Goal: Ask a question

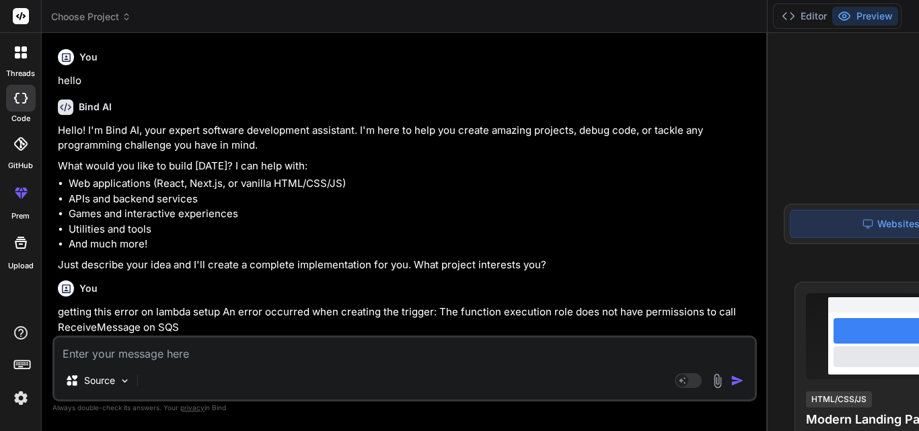
click at [150, 351] on textarea at bounding box center [404, 350] width 700 height 24
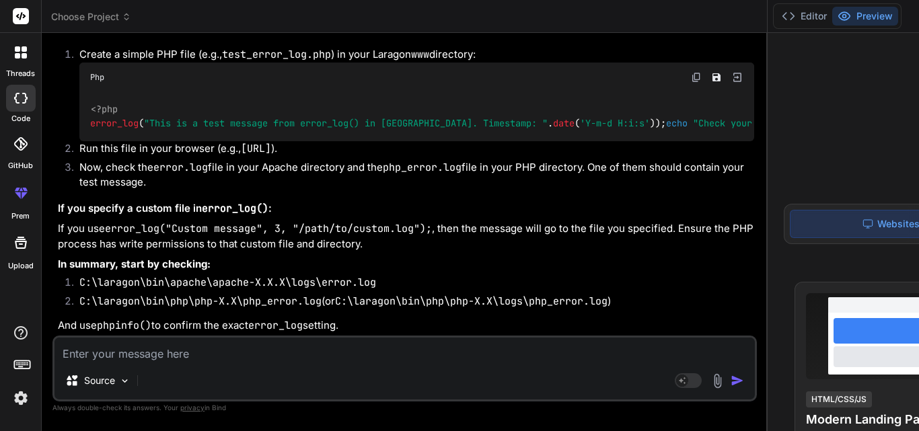
type textarea "r"
type textarea "x"
type textarea "i"
type textarea "x"
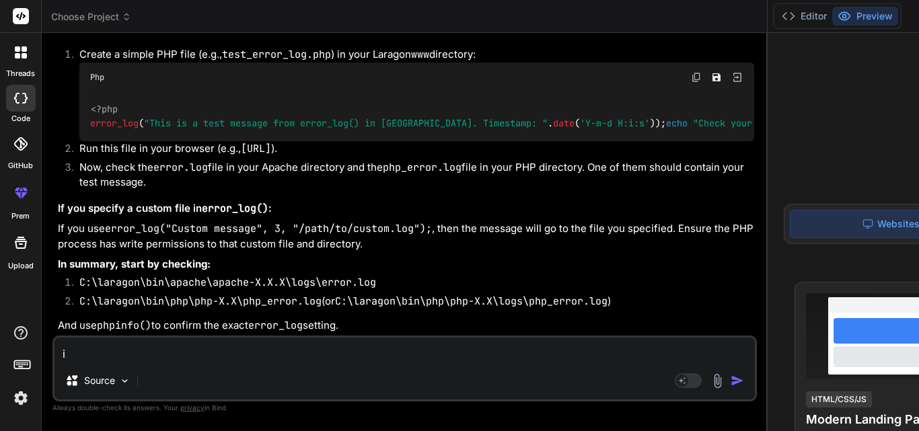
type textarea "i"
type textarea "x"
type textarea "i h"
type textarea "x"
type textarea "i ha"
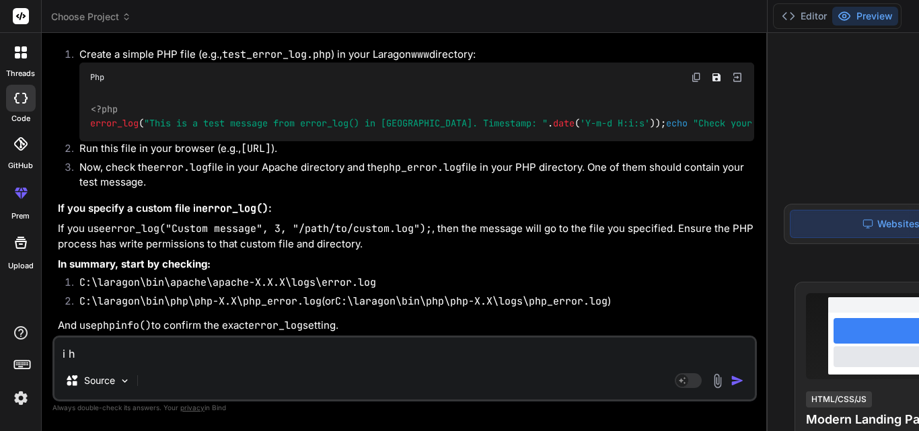
type textarea "x"
type textarea "i hav"
type textarea "x"
type textarea "i have"
type textarea "x"
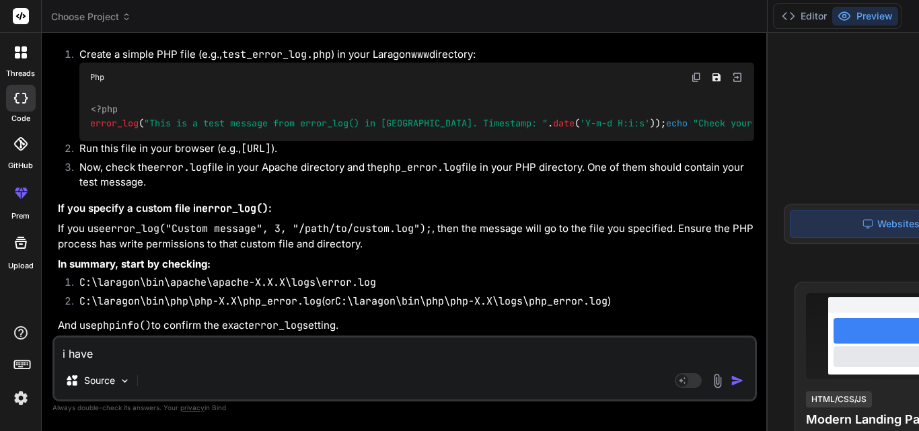
type textarea "i have"
type textarea "x"
type textarea "i have t"
type textarea "x"
type textarea "i have to"
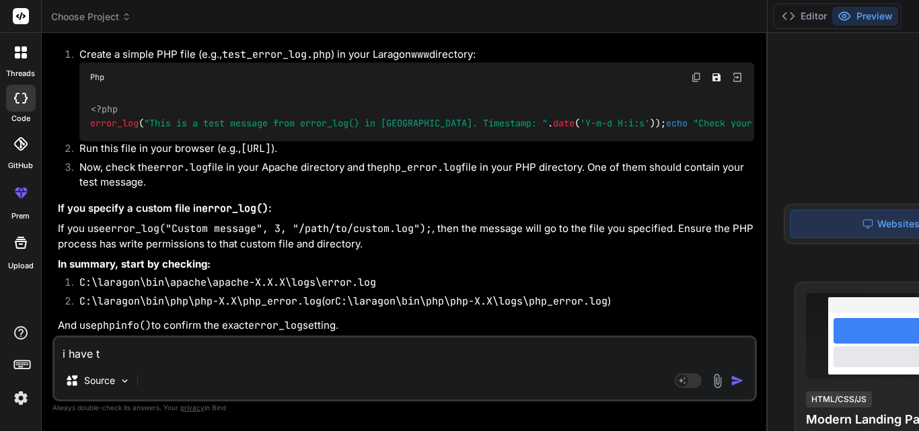
type textarea "x"
type textarea "i have to"
type textarea "x"
type textarea "i have to r"
type textarea "x"
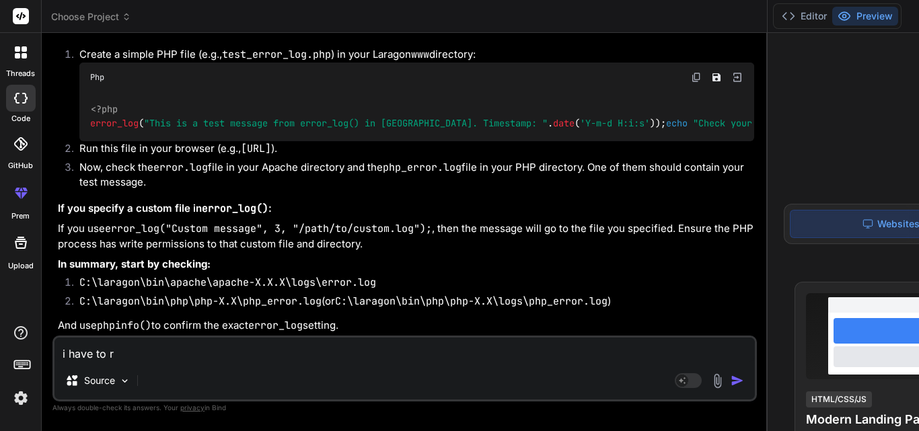
type textarea "i have to re"
type textarea "x"
type textarea "i have to rep"
type textarea "x"
type textarea "i have to repl"
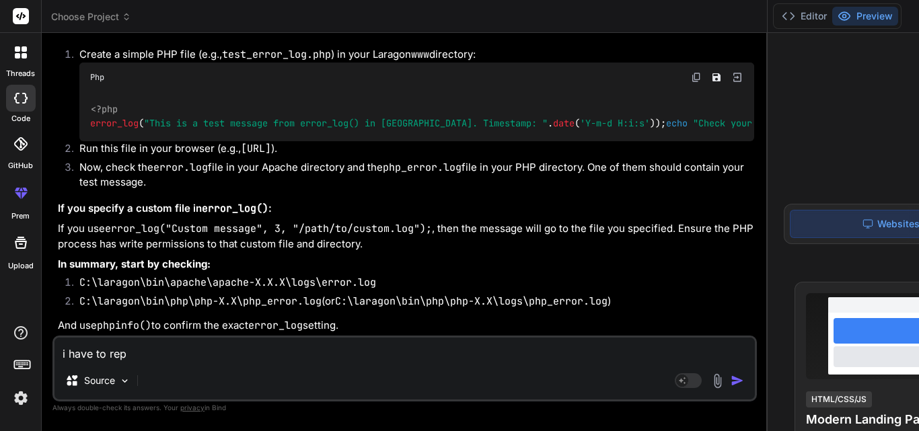
type textarea "x"
type textarea "i have to reply"
type textarea "x"
type textarea "i have to reply"
type textarea "x"
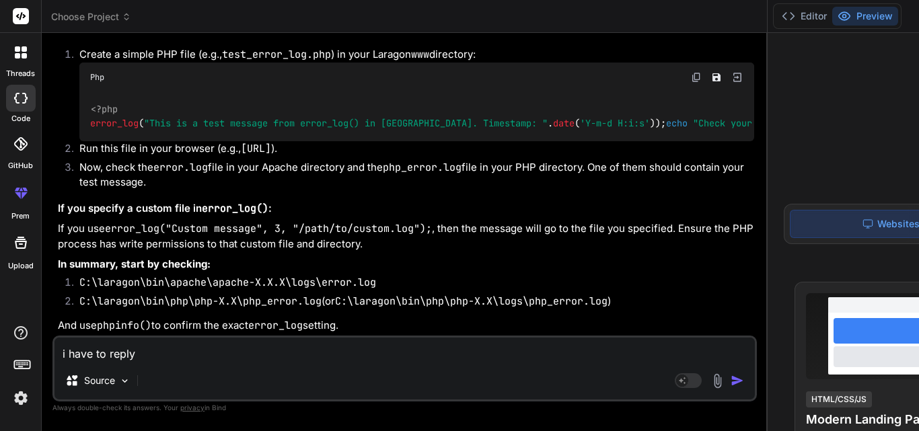
type textarea "i have to reply a"
type textarea "x"
type textarea "i have to reply a"
type textarea "x"
type textarea "i have to reply a m"
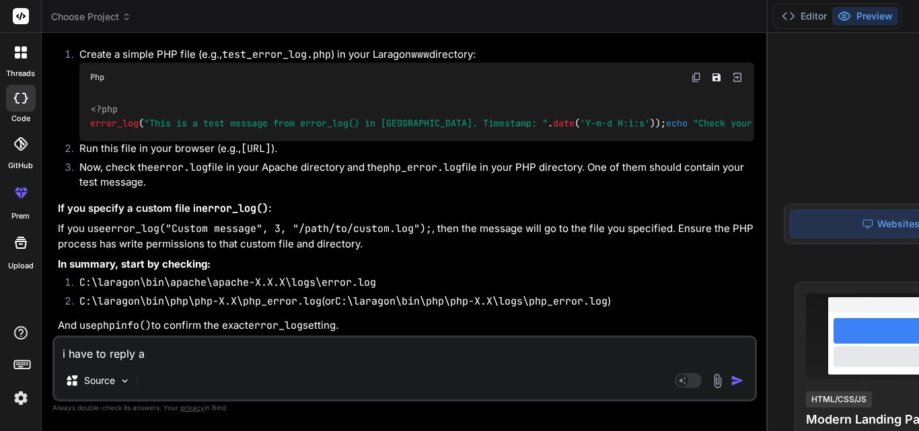
type textarea "x"
type textarea "i have to reply a ma"
type textarea "x"
type textarea "i have to reply a mai"
type textarea "x"
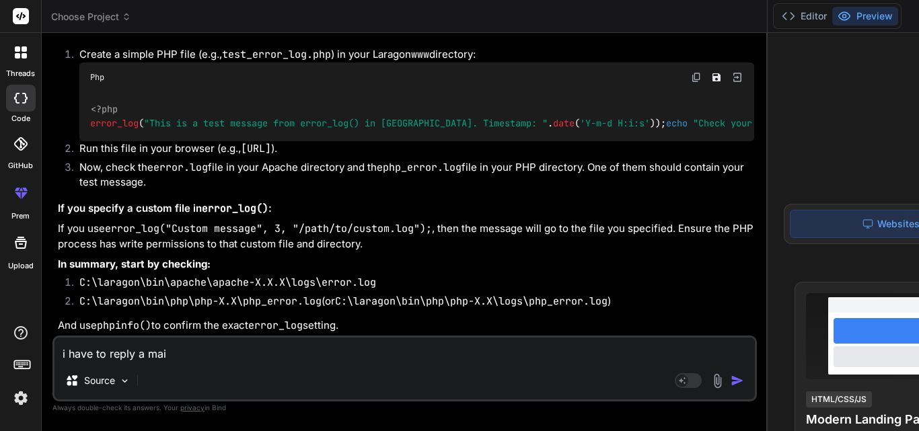
type textarea "i have to reply a mail"
type textarea "x"
type textarea "i have to reply a mail."
type textarea "x"
type textarea "i have to reply a mail.."
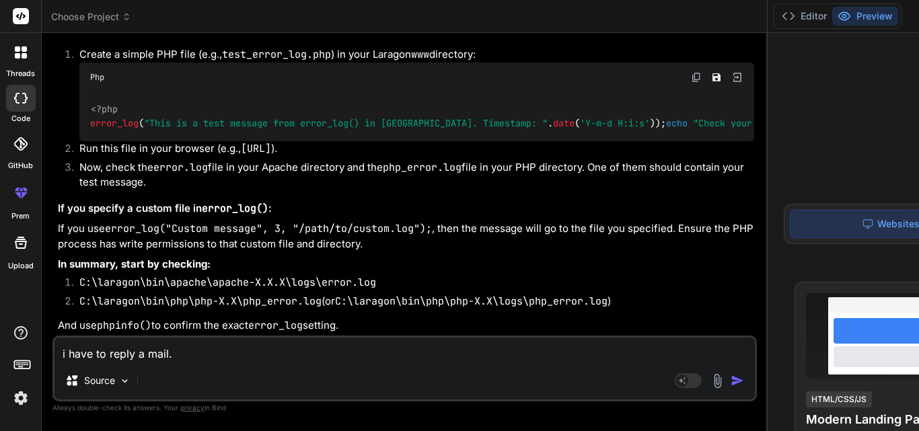
type textarea "x"
type textarea "i have to reply a mail..p"
type textarea "x"
type textarea "i have to reply a mail..pl"
type textarea "x"
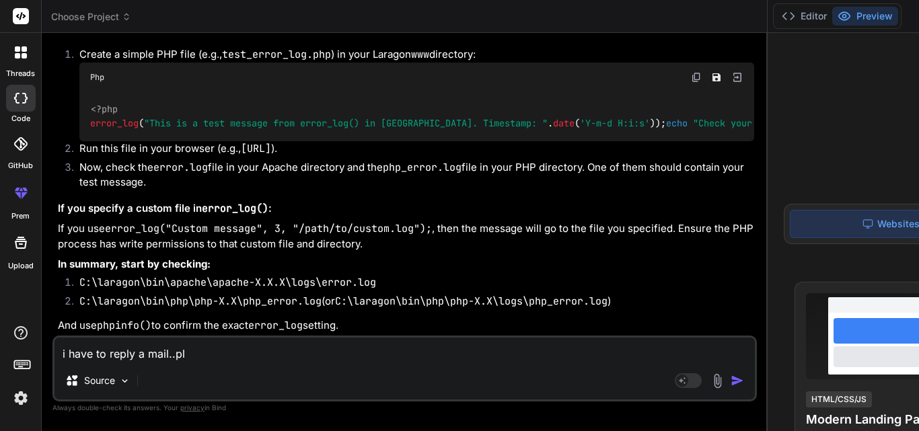
type textarea "i have to reply a mail..ple"
type textarea "x"
type textarea "i have to reply a mail..plea"
type textarea "x"
type textarea "i have to reply a mail..pleas"
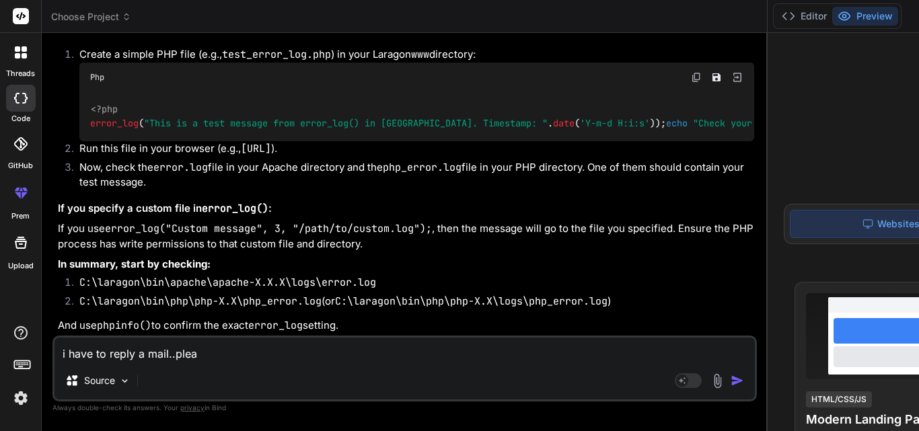
type textarea "x"
type textarea "i have to reply a mail..please"
type textarea "x"
type textarea "i have to reply a mail..please"
type textarea "x"
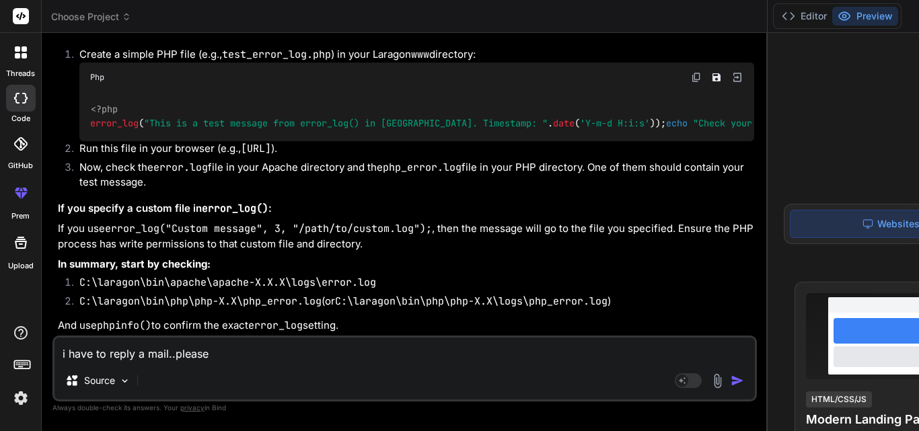
type textarea "i have to reply a mail..please c"
type textarea "x"
type textarea "i have to reply a mail..please co"
type textarea "x"
type textarea "i have to reply a mail..please cor"
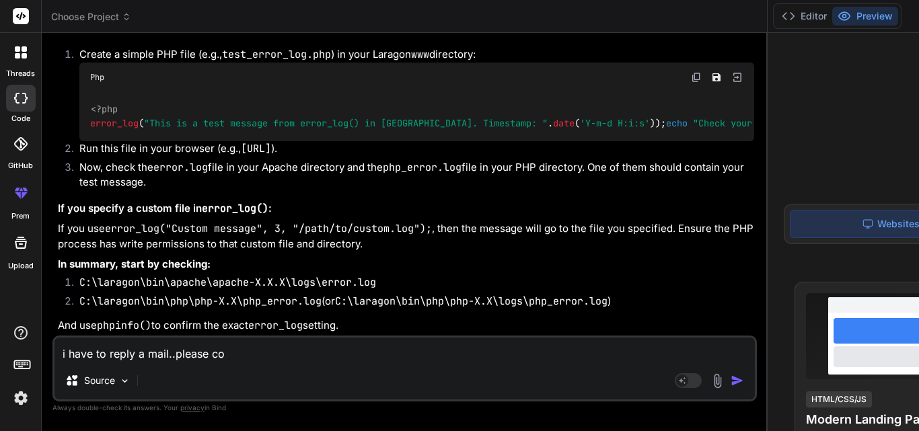
type textarea "x"
type textarea "i have to reply a mail..please corr"
type textarea "x"
type textarea "i have to reply a mail..please corre"
type textarea "x"
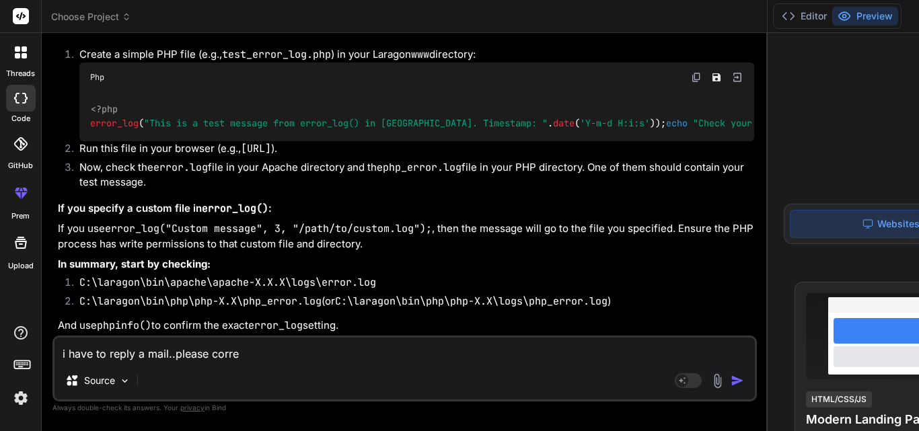
type textarea "i have to reply a mail..please correc"
type textarea "x"
type textarea "i have to reply a mail..please correct"
type textarea "x"
type textarea "i have to reply a mail..please correct"
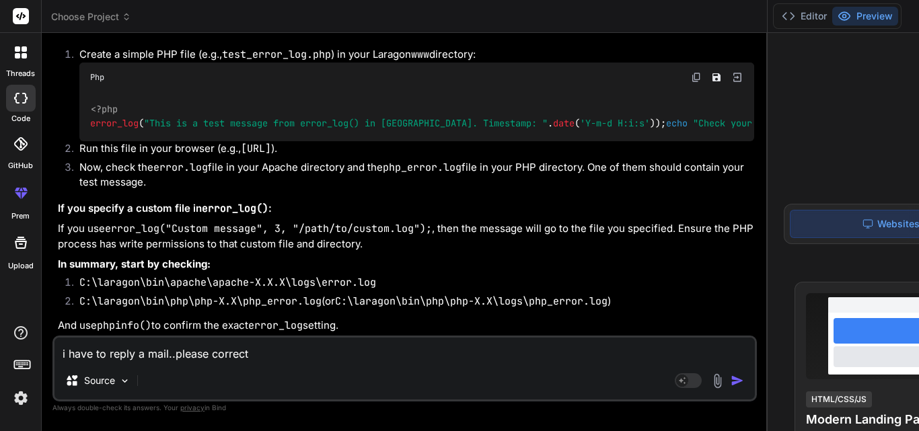
type textarea "x"
type textarea "i have to reply a mail..please correct t"
type textarea "x"
type textarea "i have to reply a mail..please correct"
type textarea "x"
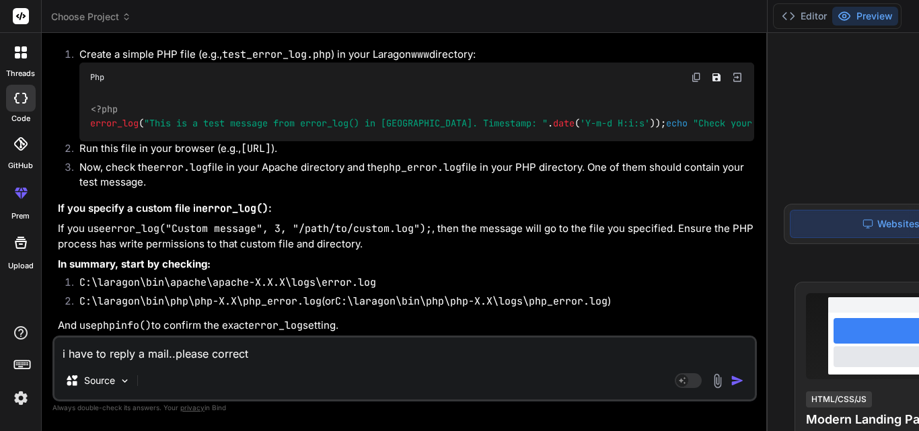
type textarea "i have to reply a mail..please correct i"
type textarea "x"
type textarea "i have to reply a mail..please correct it"
type textarea "x"
type textarea "i have to reply a mail..please correct it."
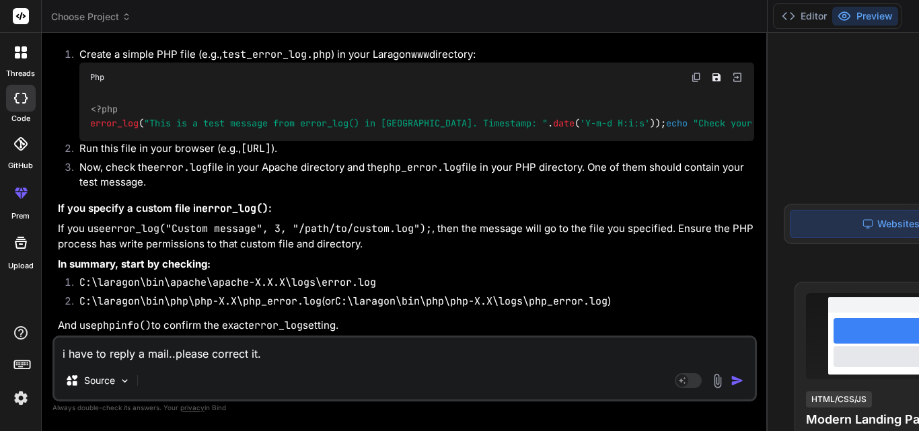
type textarea "x"
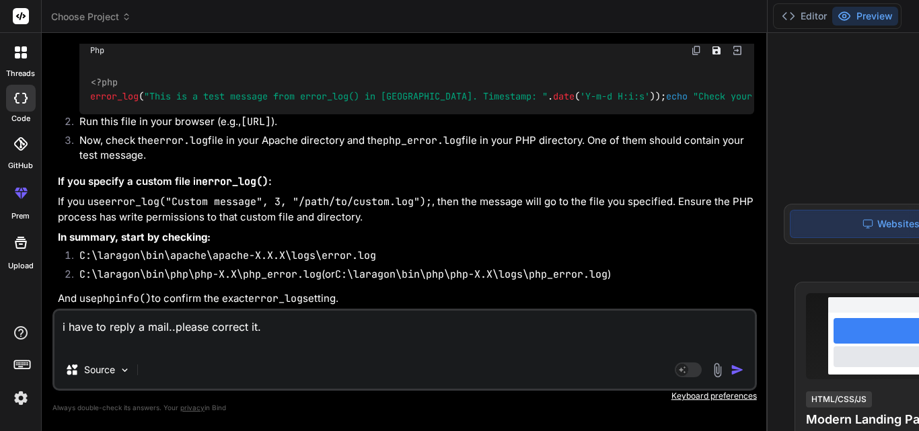
type textarea "i have to reply a mail..please correct it. d"
type textarea "x"
type textarea "i have to reply a mail..please correct it. do"
type textarea "x"
type textarea "i have to reply a mail..please correct it. do"
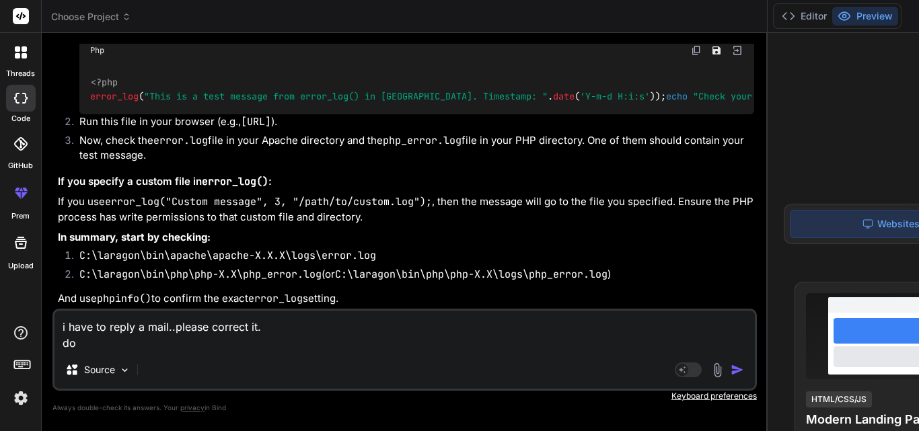
type textarea "x"
type textarea "i have to reply a mail..please correct it. do y"
type textarea "x"
type textarea "i have to reply a mail..please correct it. do yo"
type textarea "x"
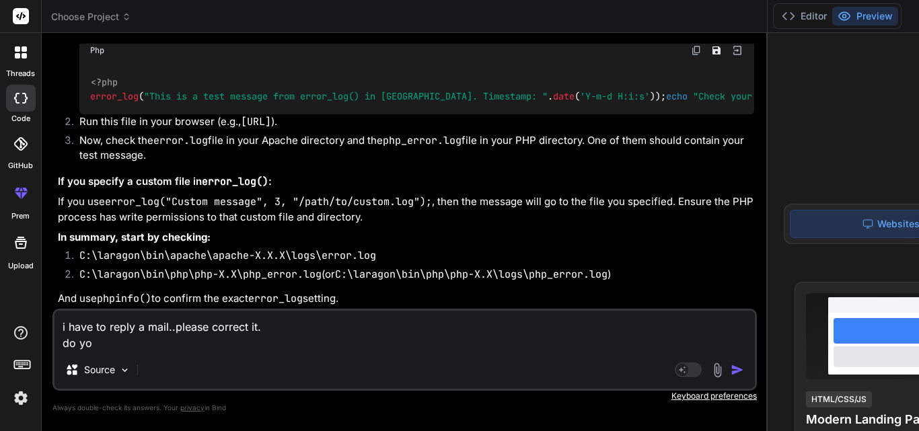
type textarea "i have to reply a mail..please correct it. do you"
type textarea "x"
type textarea "i have to reply a mail..please correct it. do you"
type textarea "x"
type textarea "i have to reply a mail..please correct it. do you m"
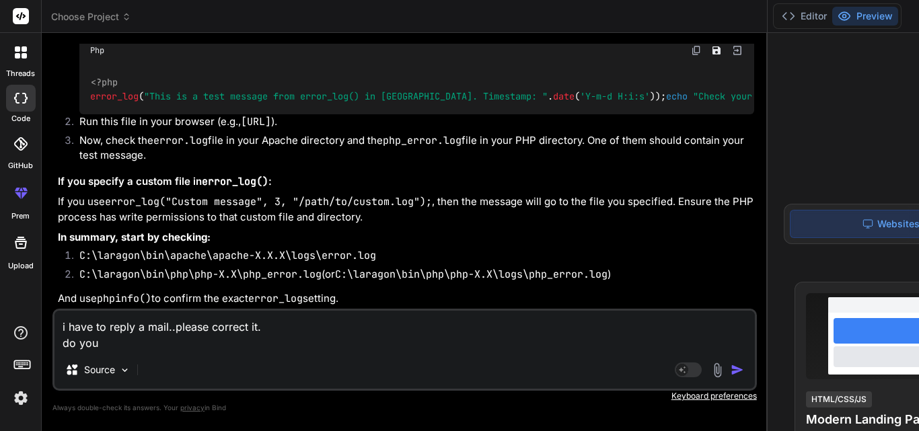
type textarea "x"
type textarea "i have to reply a mail..please correct it. do you me"
type textarea "x"
type textarea "i have to reply a mail..please correct it. do you mea"
type textarea "x"
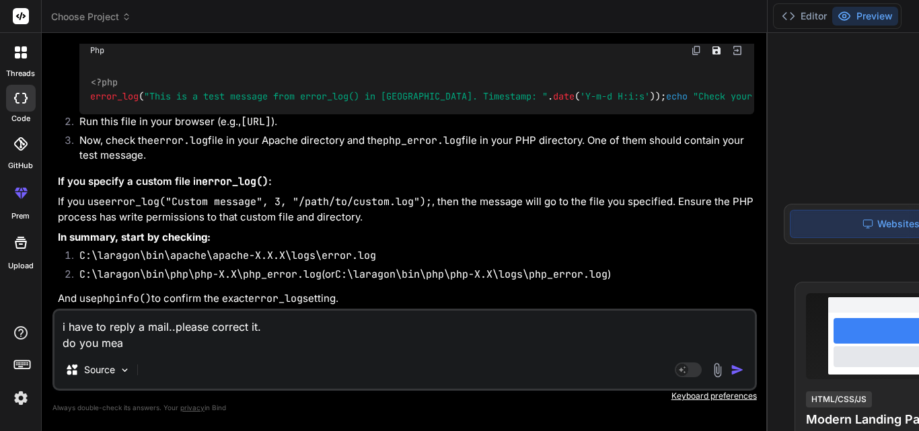
type textarea "i have to reply a mail..please correct it. do you mean"
type textarea "x"
type textarea "i have to reply a mail..please correct it. do you mean"
type textarea "x"
type textarea "i have to reply a mail..please correct it. do you mean could you please confirm…"
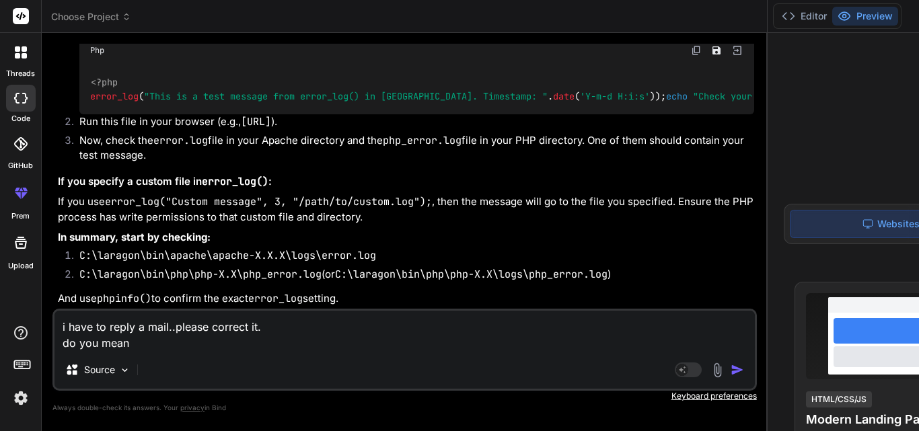
type textarea "x"
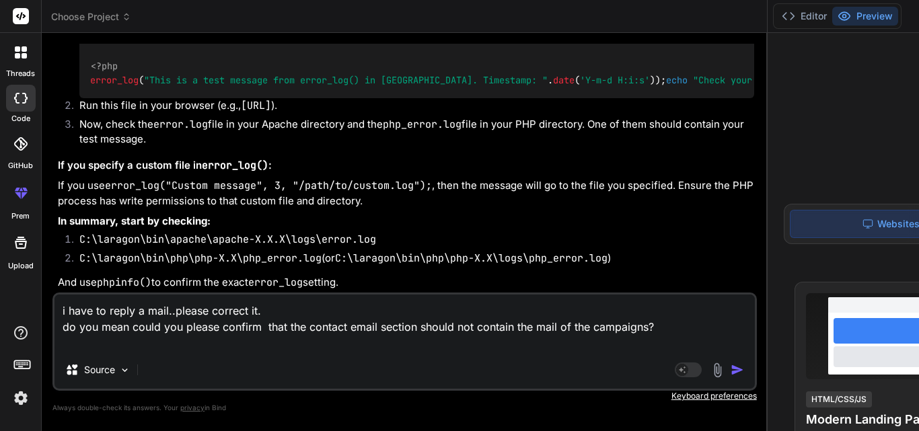
drag, startPoint x: 261, startPoint y: 329, endPoint x: 132, endPoint y: 329, distance: 128.4
click at [132, 329] on textarea "i have to reply a mail..please correct it. do you mean could you please confirm…" at bounding box center [404, 323] width 700 height 56
type textarea "i have to reply a mail..please correct it. do you mean that the contact email s…"
type textarea "x"
type textarea "i have to reply a mail..please correct it. do you mean that the contact email s…"
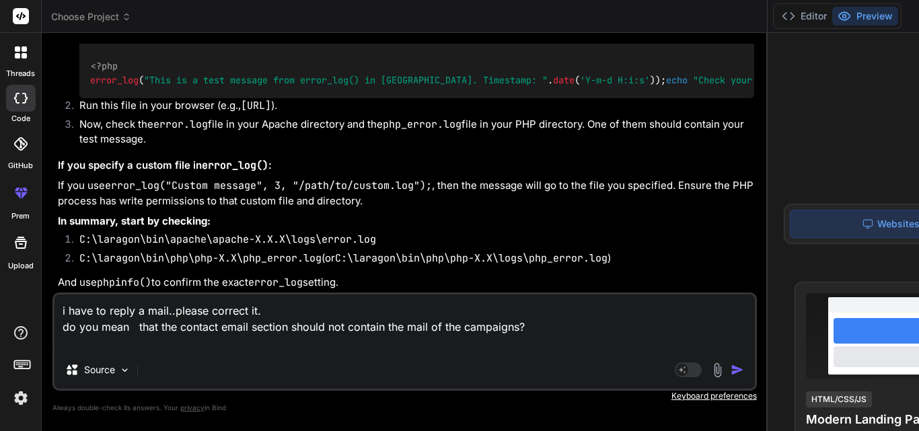
type textarea "x"
type textarea "i have to reply a mail..please correct it. do you mean that the contact email s…"
click at [730, 370] on img "button" at bounding box center [736, 369] width 13 height 13
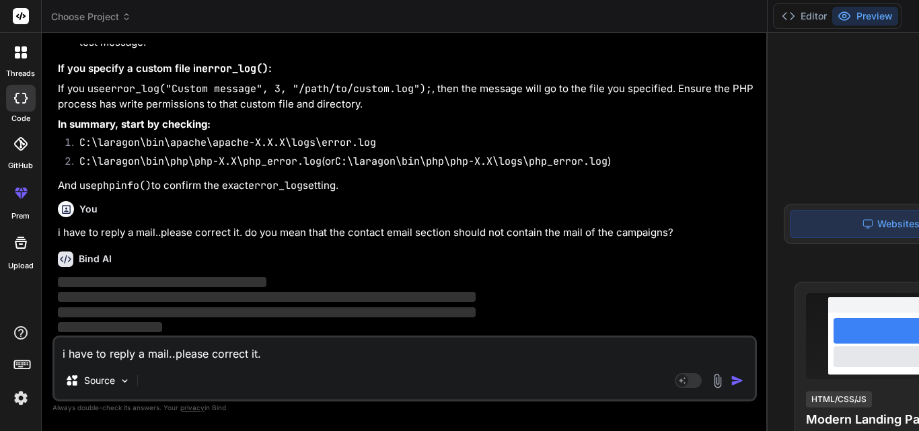
scroll to position [8962, 0]
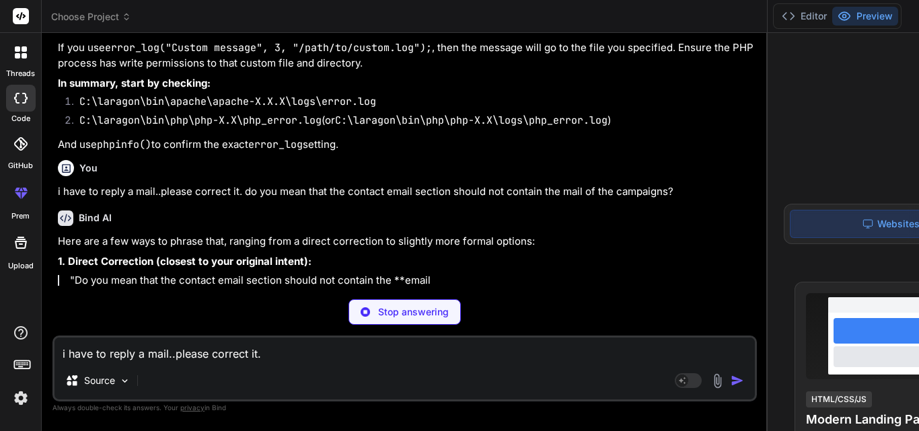
type textarea "x"
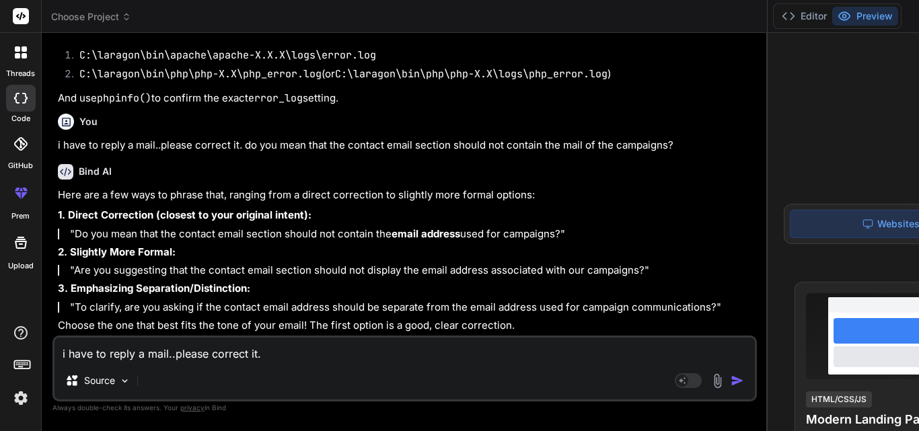
scroll to position [9123, 0]
click at [269, 229] on p ""Do you mean that the contact email section should not contain the email addres…" at bounding box center [412, 234] width 684 height 11
drag, startPoint x: 266, startPoint y: 184, endPoint x: 73, endPoint y: 174, distance: 193.9
click at [73, 229] on p ""Do you mean that the contact email section should not contain the email addres…" at bounding box center [412, 234] width 684 height 11
click at [256, 229] on p ""Do you mean that the contact email section should not contain the email addres…" at bounding box center [412, 234] width 684 height 11
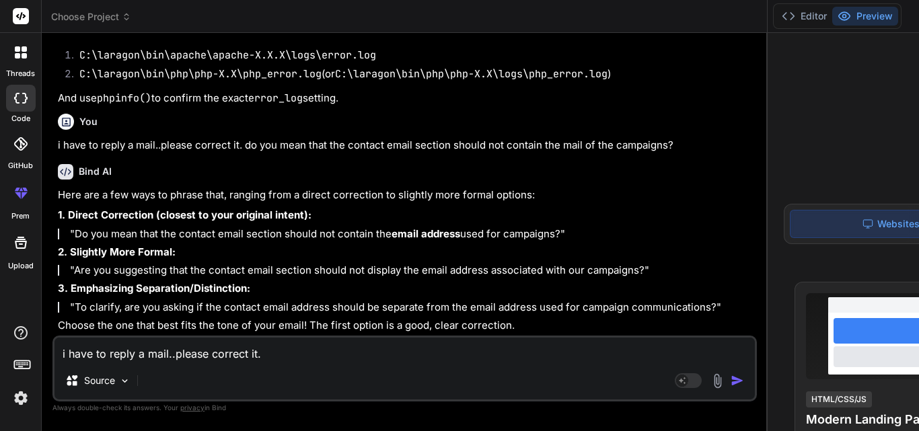
click at [261, 229] on p ""Do you mean that the contact email section should not contain the email addres…" at bounding box center [412, 234] width 684 height 11
drag, startPoint x: 256, startPoint y: 184, endPoint x: 157, endPoint y: 186, distance: 99.5
click at [159, 229] on p ""Do you mean that the contact email section should not contain the email addres…" at bounding box center [412, 234] width 684 height 11
click at [224, 229] on p ""Do you mean that the contact email section should not contain the email addres…" at bounding box center [412, 234] width 684 height 11
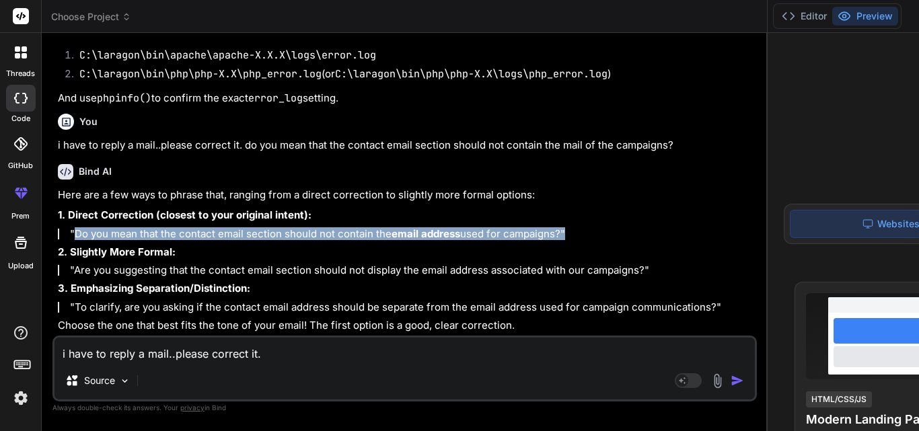
drag, startPoint x: 260, startPoint y: 184, endPoint x: 74, endPoint y: 172, distance: 186.7
click at [74, 229] on p ""Do you mean that the contact email section should not contain the email addres…" at bounding box center [412, 234] width 684 height 11
copy p "Do you mean that the contact email section should not contain the email address…"
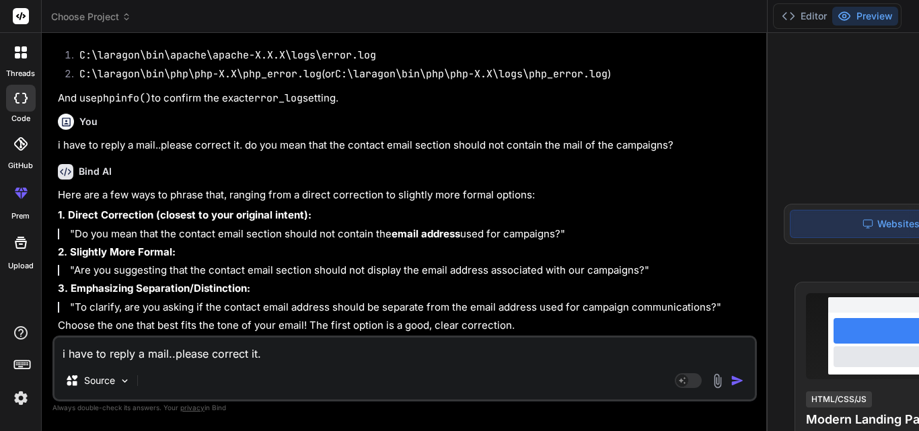
click at [215, 302] on p ""To clarify, are you asking if the contact email address should be separate fro…" at bounding box center [412, 307] width 684 height 11
drag, startPoint x: 182, startPoint y: 280, endPoint x: 134, endPoint y: 282, distance: 47.8
click at [180, 302] on p ""To clarify, are you asking if the contact email address should be separate fro…" at bounding box center [412, 307] width 684 height 11
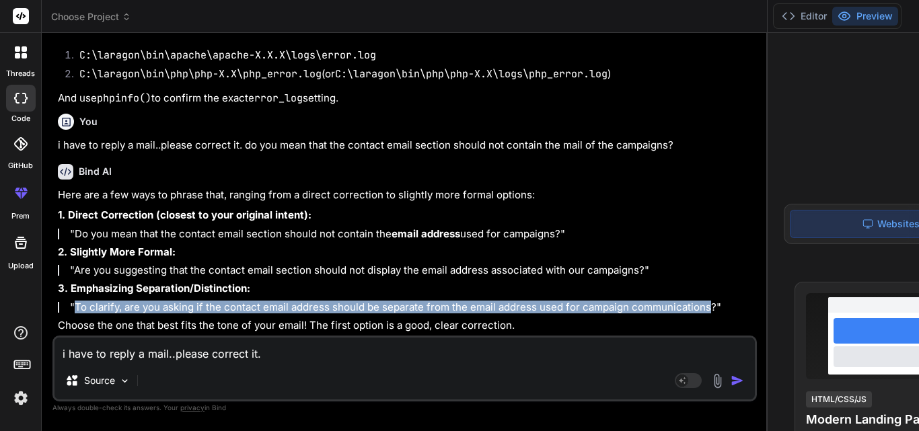
drag, startPoint x: 74, startPoint y: 268, endPoint x: 149, endPoint y: 293, distance: 78.7
click at [149, 302] on p ""To clarify, are you asking if the contact email address should be separate fro…" at bounding box center [412, 307] width 684 height 11
copy p "To clarify, are you asking if the contact email address should be separate from…"
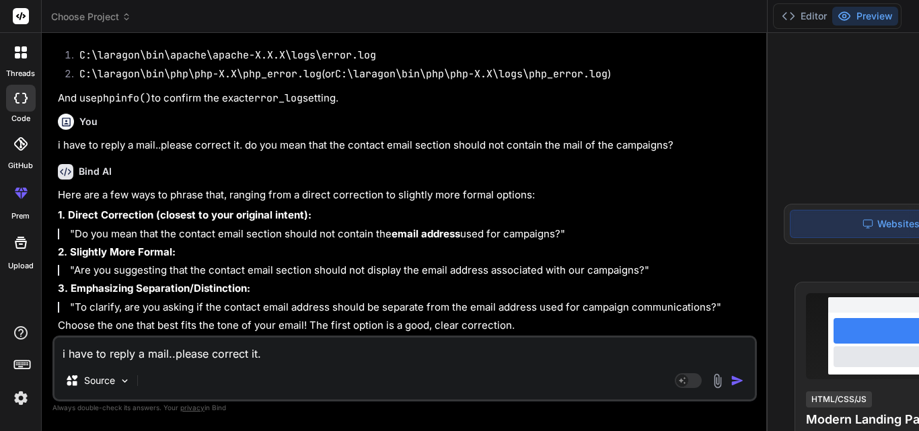
click at [229, 302] on p ""To clarify, are you asking if the contact email address should be separate fro…" at bounding box center [412, 307] width 684 height 11
